Goal: Book appointment/travel/reservation

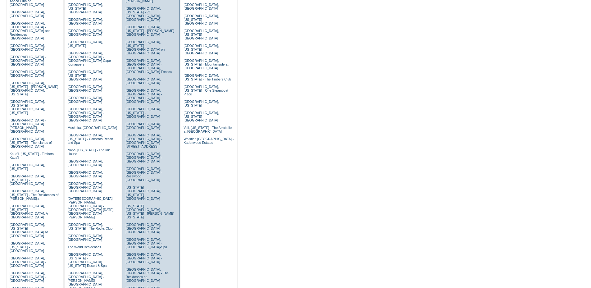
scroll to position [127, 0]
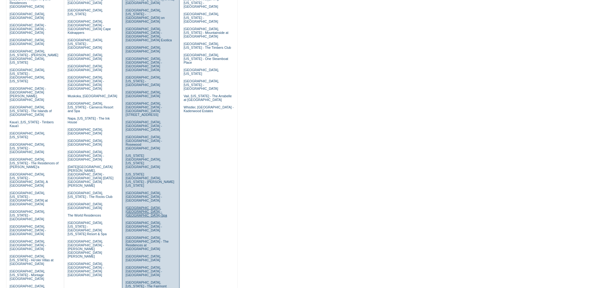
click at [154, 206] on link "Paris, France - Majestic Hotel-Spa" at bounding box center [145, 211] width 41 height 11
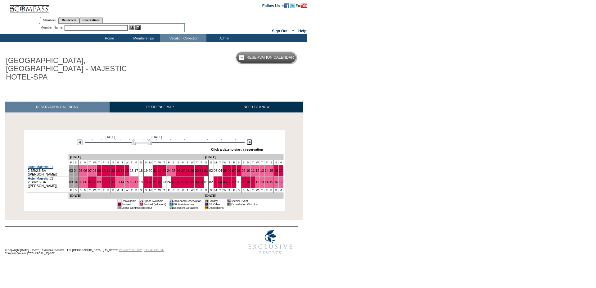
click at [250, 139] on img at bounding box center [249, 142] width 6 height 6
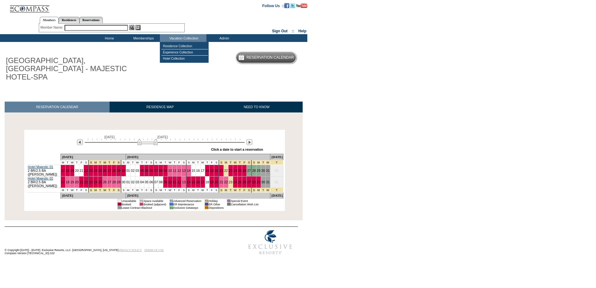
click at [182, 40] on td "Vacation Collection" at bounding box center [183, 38] width 47 height 8
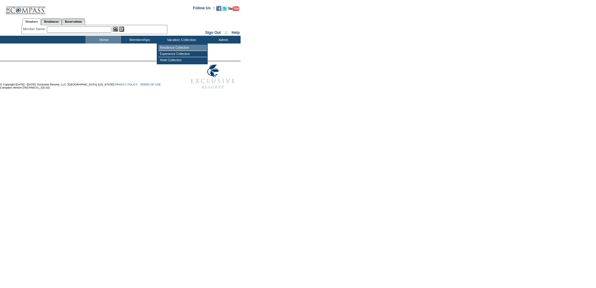
click at [177, 49] on td "Residence Collection" at bounding box center [182, 48] width 49 height 6
